Goal: Transaction & Acquisition: Subscribe to service/newsletter

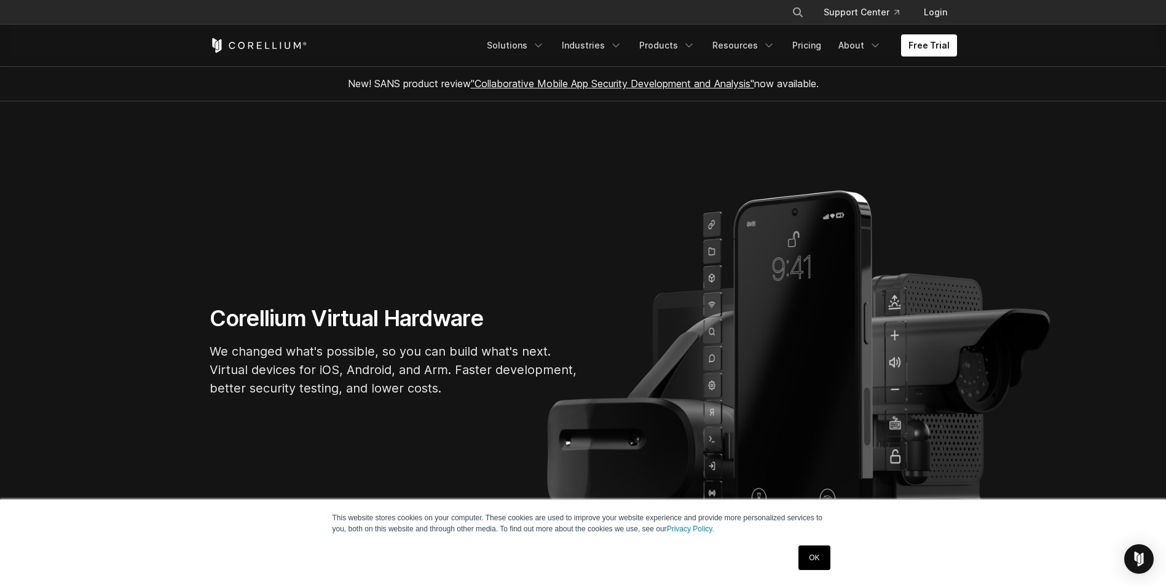
click at [962, 216] on section "Corellium Virtual Hardware We changed what's possible, so you can build what's …" at bounding box center [583, 356] width 1166 height 510
click at [933, 34] on link "Free Trial" at bounding box center [929, 45] width 56 height 22
